Goal: Use online tool/utility: Utilize a website feature to perform a specific function

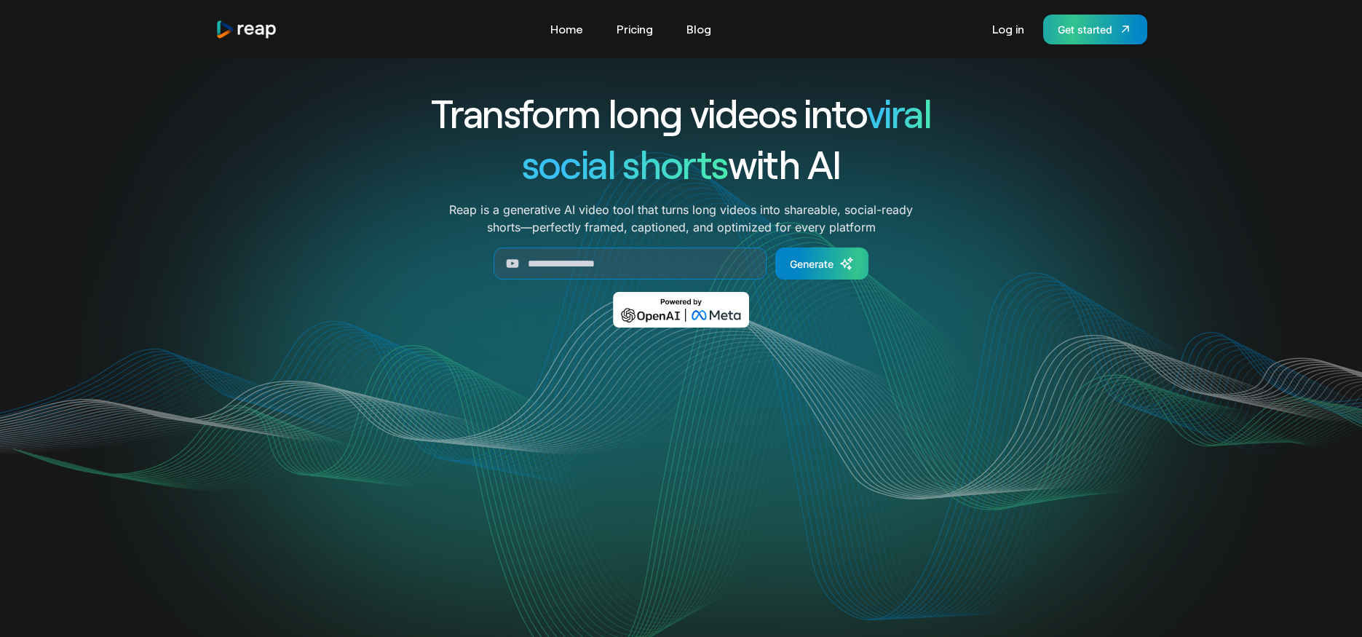
click at [1059, 40] on link "Get started" at bounding box center [1095, 30] width 104 height 30
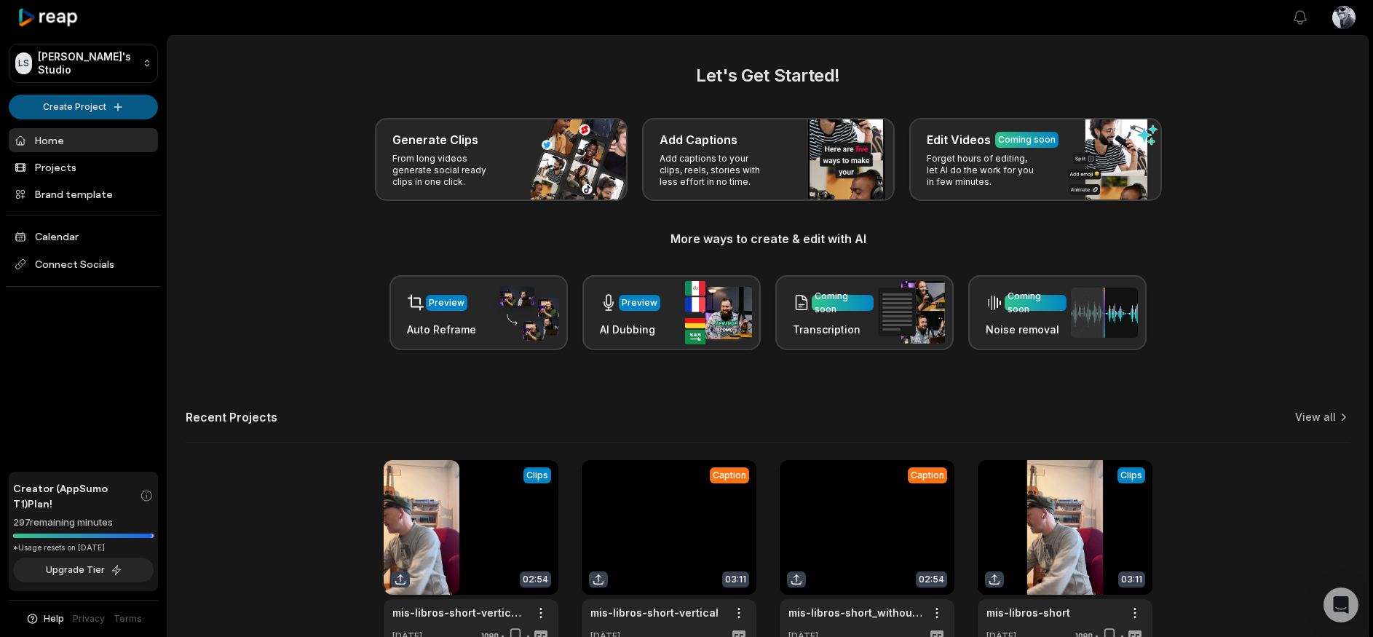
click at [122, 111] on html "LS Luca's Studio Create Project Home Projects Brand template Calendar Connect S…" at bounding box center [686, 318] width 1373 height 637
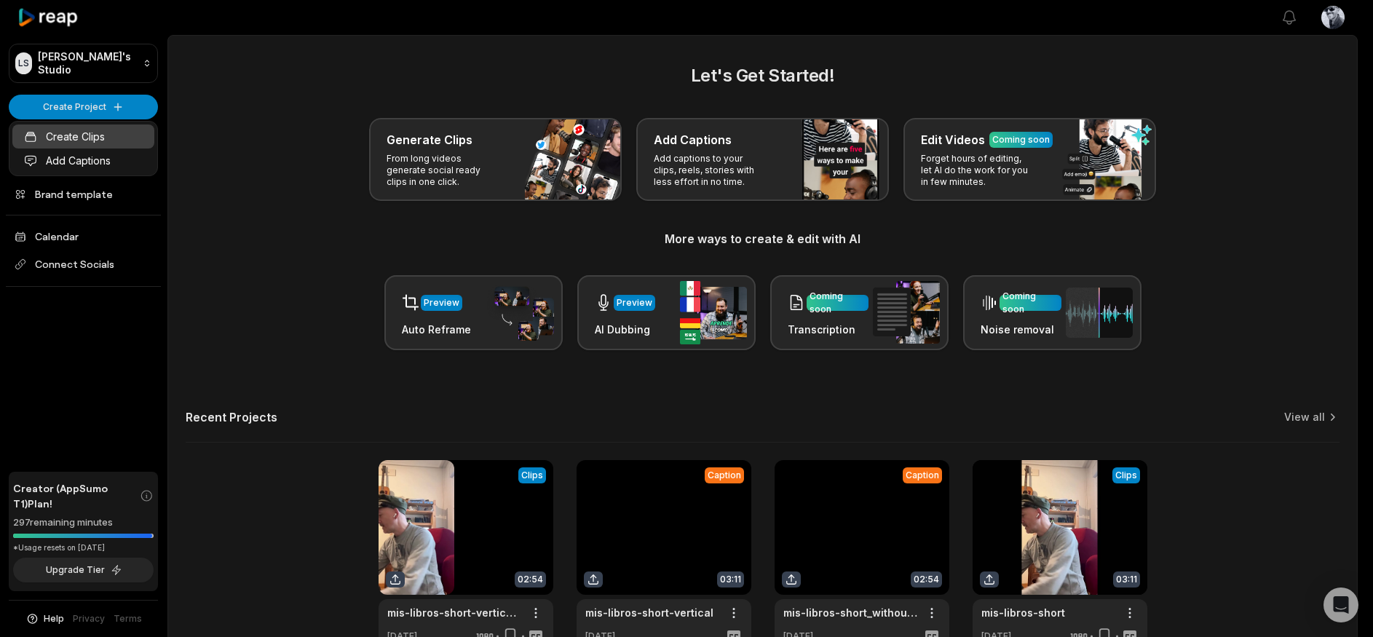
click at [95, 135] on link "Create Clips" at bounding box center [83, 136] width 142 height 24
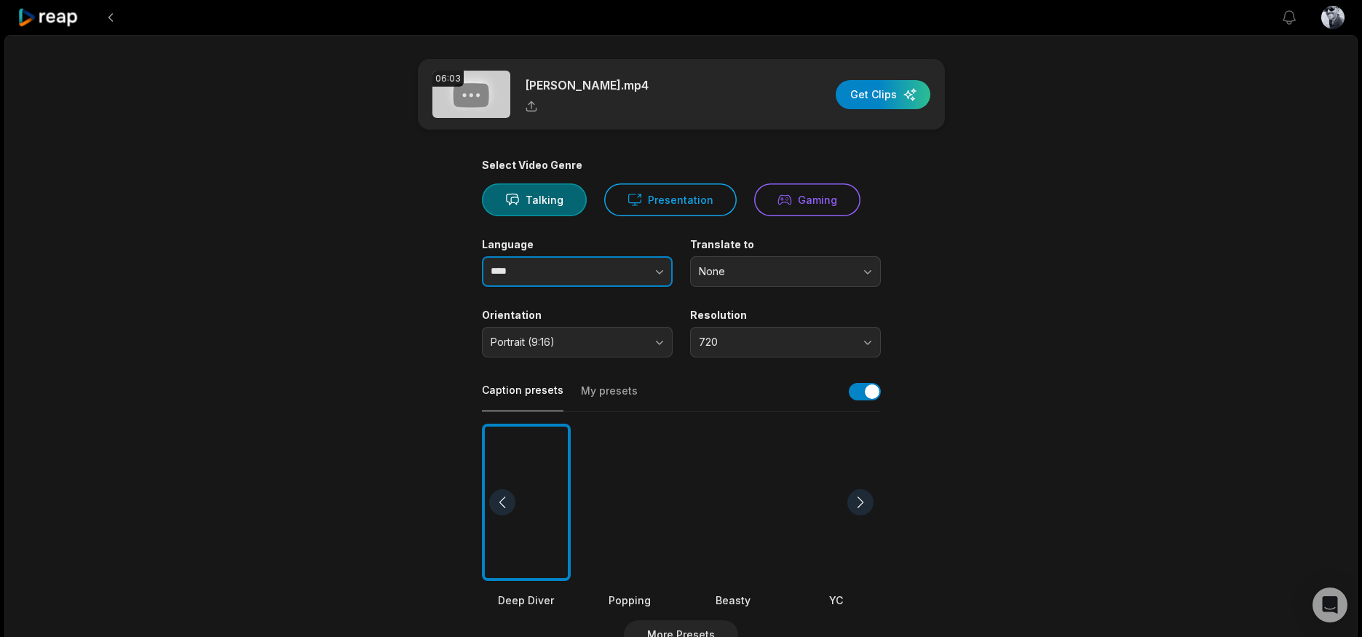
click at [615, 272] on button "button" at bounding box center [630, 271] width 83 height 31
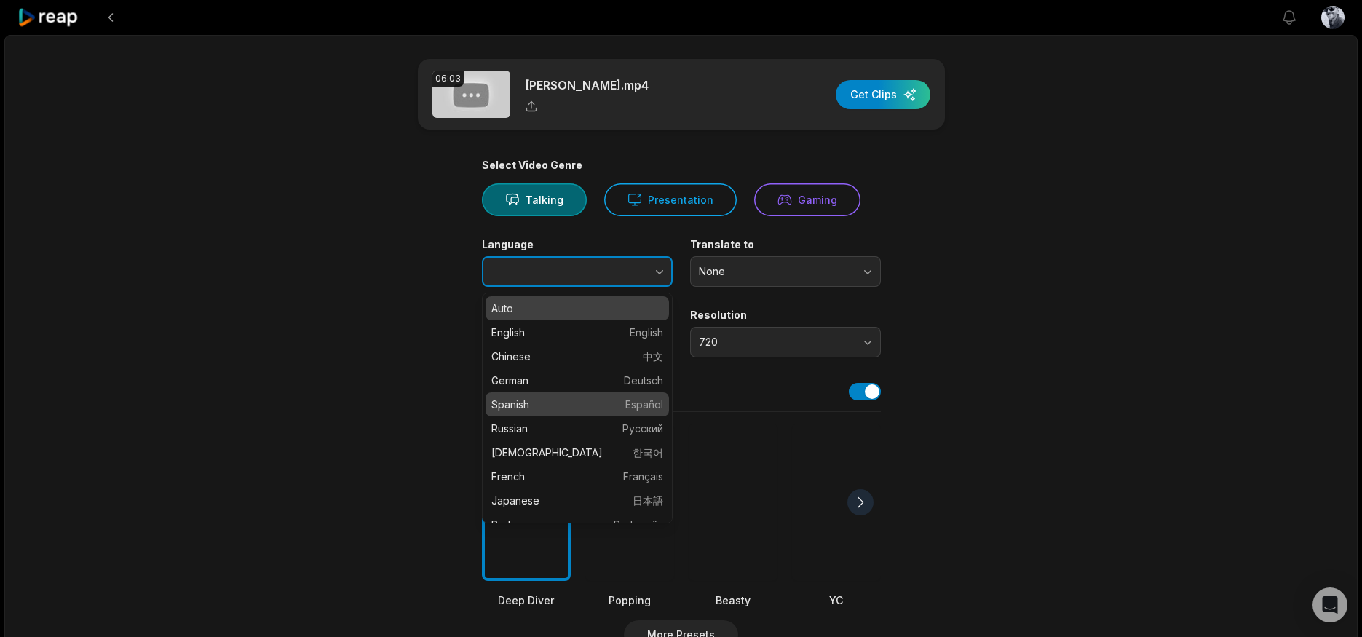
type input "*******"
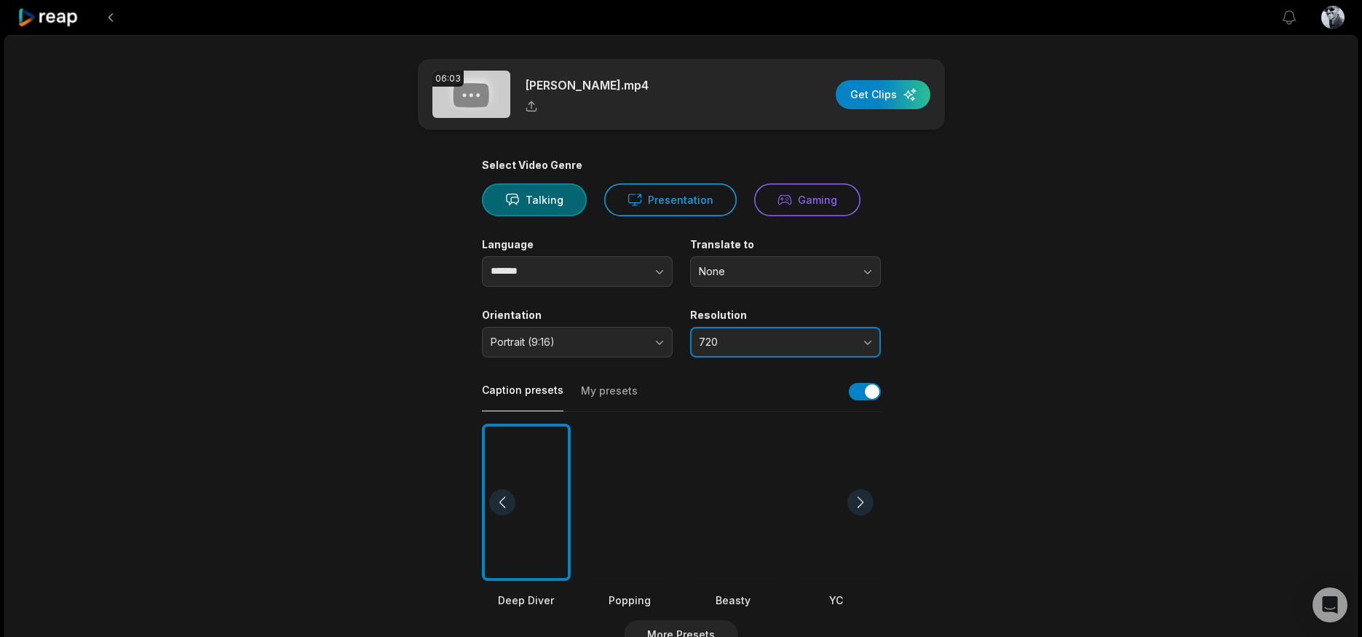
click at [852, 351] on button "720" at bounding box center [785, 342] width 191 height 31
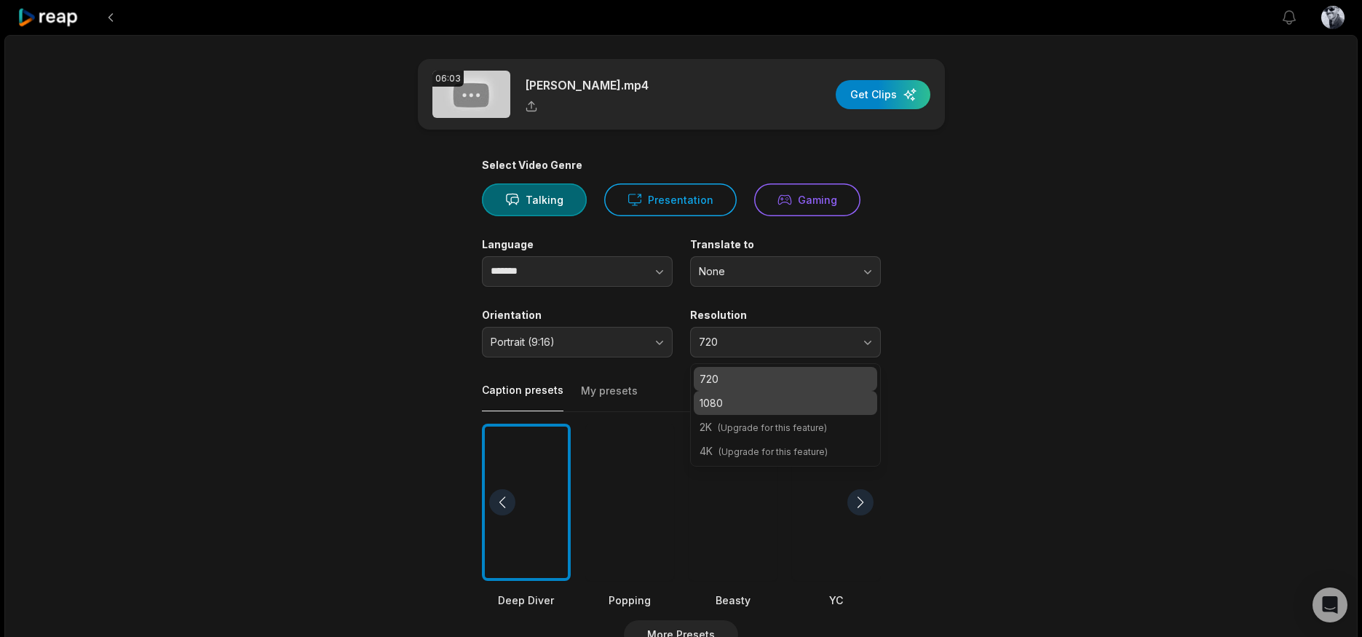
click at [843, 400] on p "1080" at bounding box center [786, 402] width 172 height 15
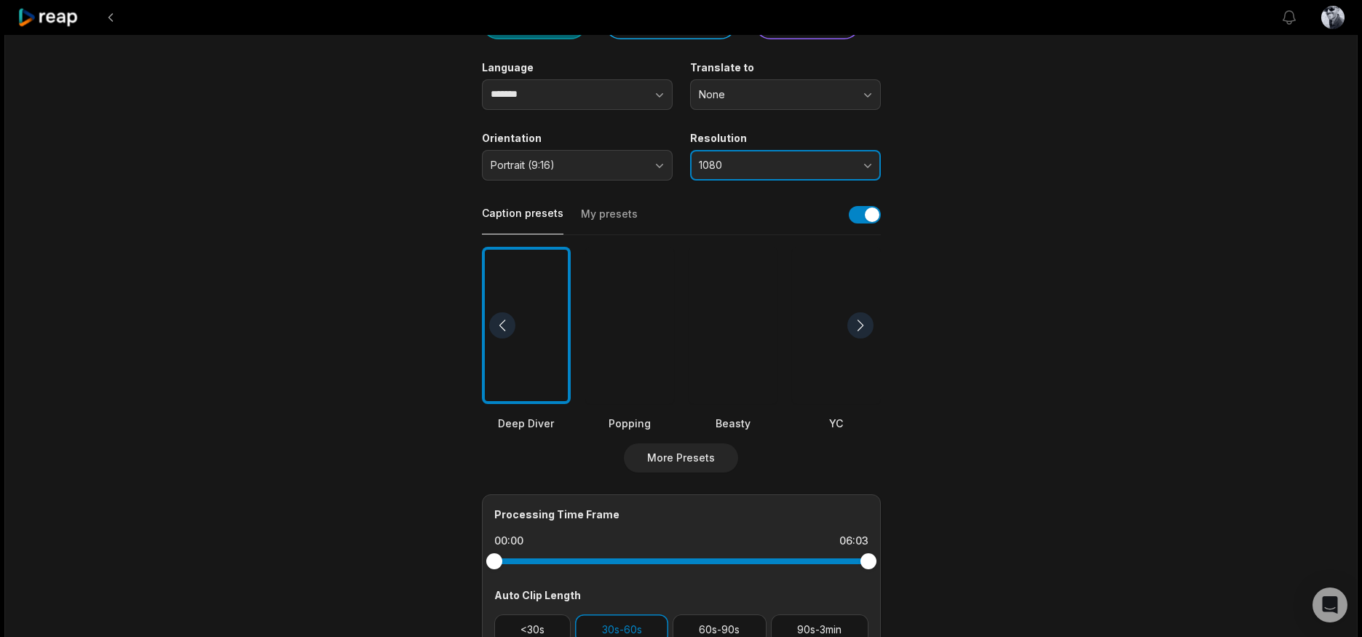
scroll to position [178, 0]
click at [853, 320] on div at bounding box center [860, 325] width 26 height 26
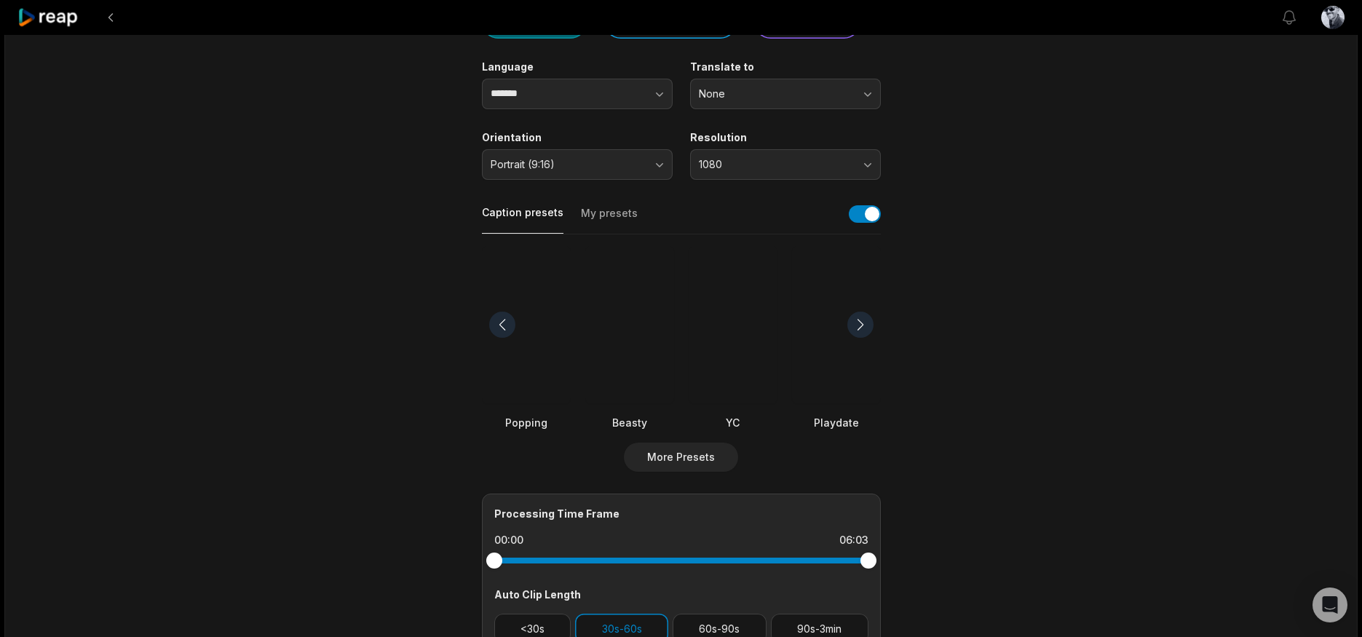
click at [505, 328] on div at bounding box center [502, 325] width 26 height 26
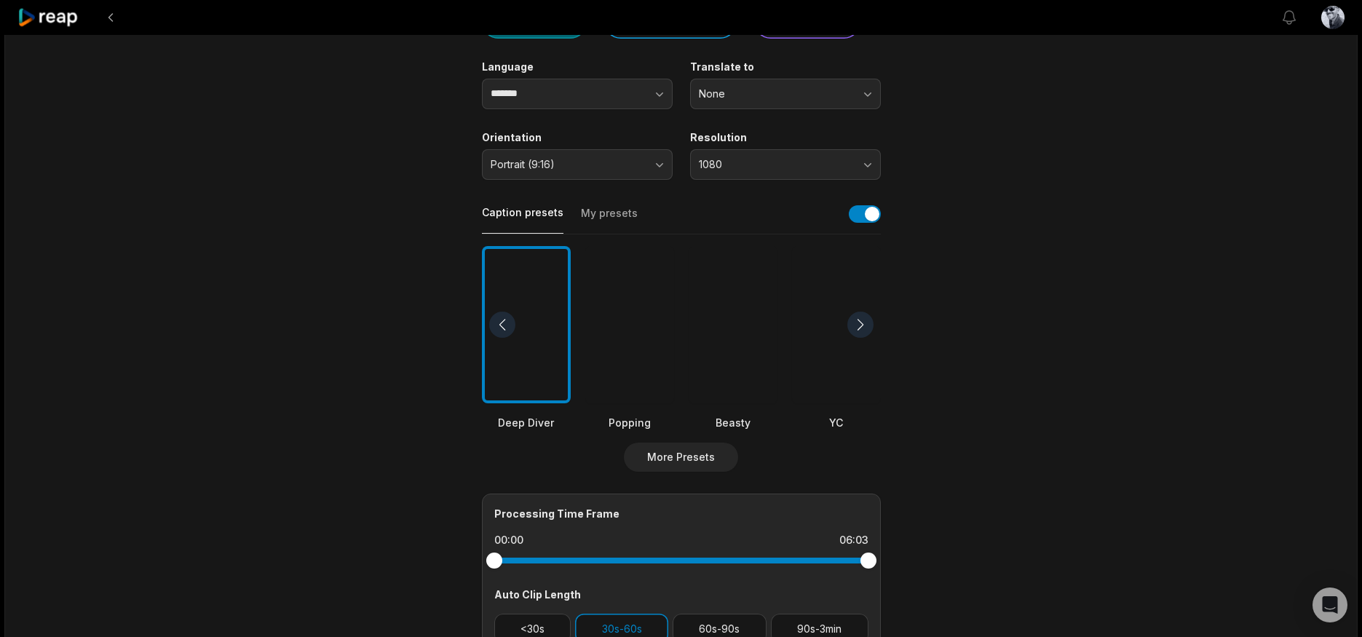
click at [522, 350] on div at bounding box center [526, 325] width 89 height 158
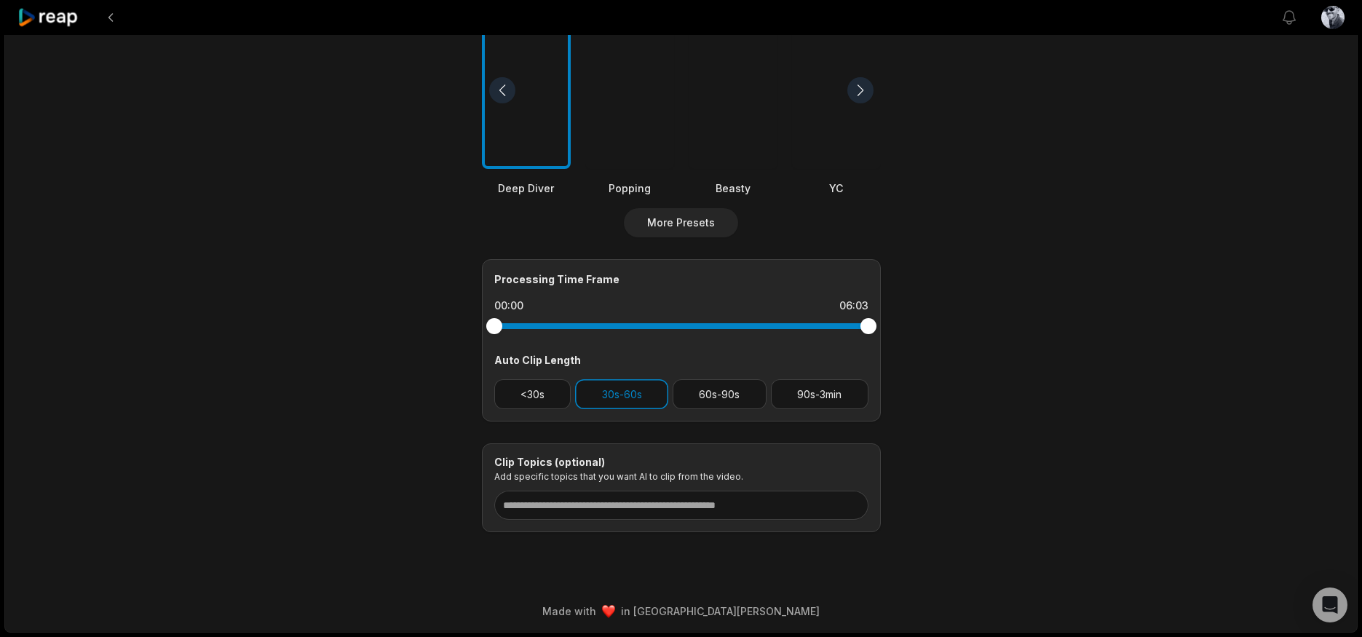
scroll to position [0, 0]
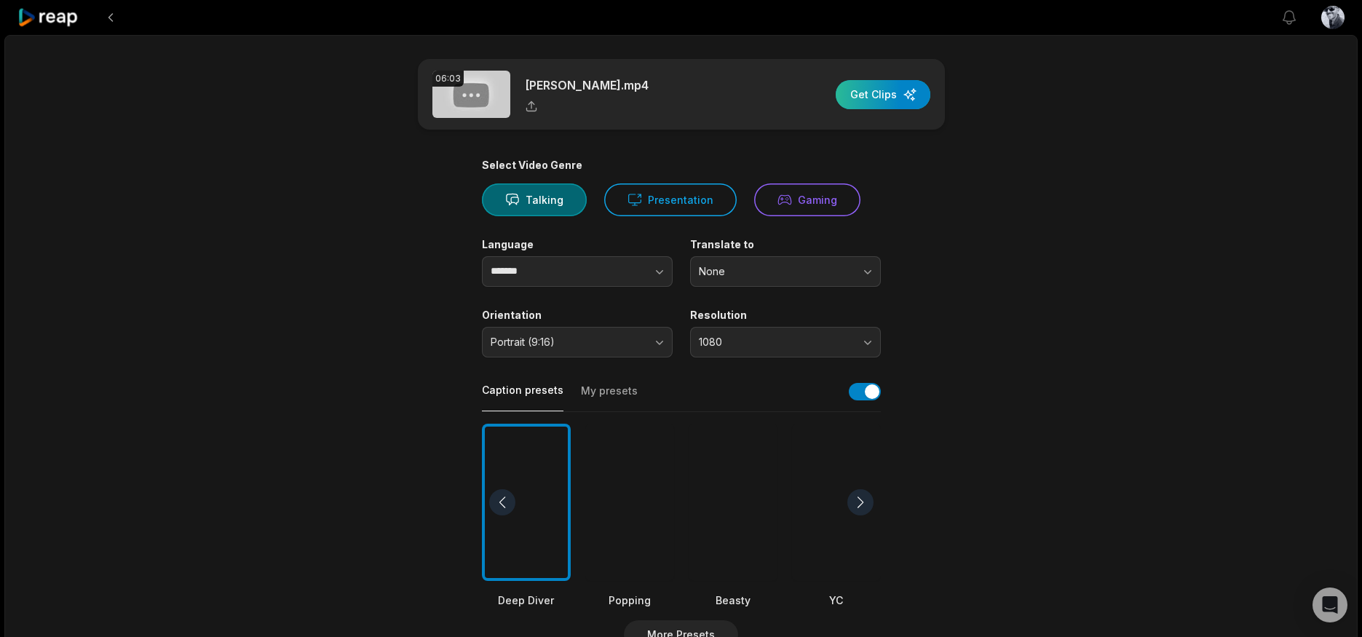
click at [898, 98] on div "button" at bounding box center [883, 94] width 95 height 29
